Goal: Navigation & Orientation: Find specific page/section

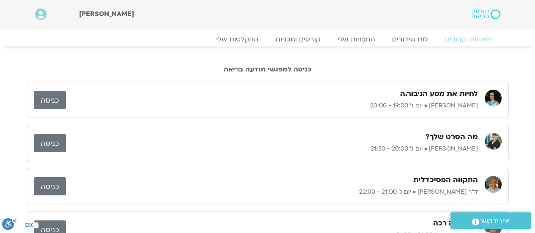
click at [34, 97] on link "כניסה" at bounding box center [50, 100] width 32 height 18
